Goal: Information Seeking & Learning: Learn about a topic

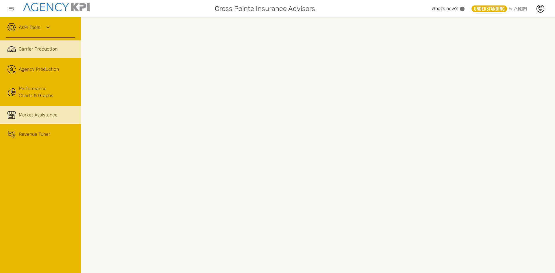
click at [27, 118] on span "Market Assistance" at bounding box center [38, 115] width 39 height 7
